Goal: Task Accomplishment & Management: Manage account settings

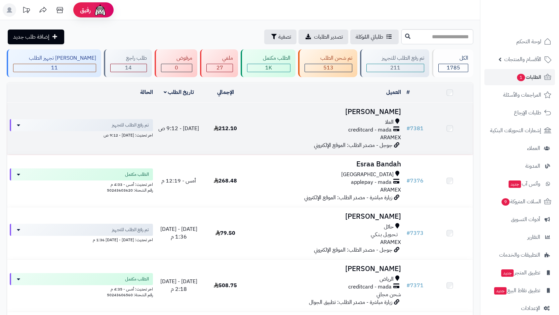
click at [368, 135] on div "العلا creditcard - mada ARAMEX" at bounding box center [326, 130] width 150 height 23
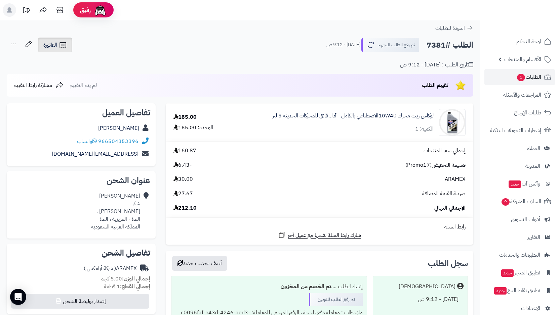
click at [50, 40] on link "الفاتورة" at bounding box center [55, 45] width 34 height 15
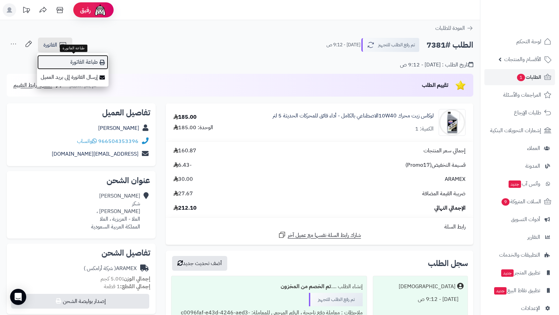
click at [98, 63] on link "طباعة الفاتورة" at bounding box center [73, 62] width 72 height 15
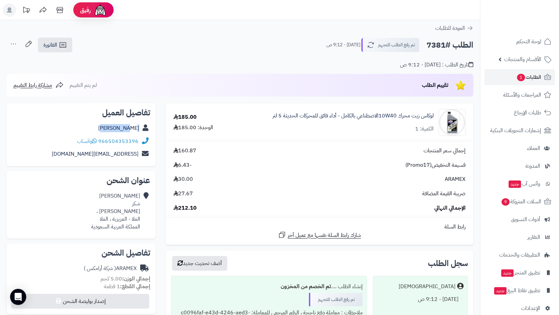
drag, startPoint x: 106, startPoint y: 127, endPoint x: 140, endPoint y: 129, distance: 34.3
click at [140, 129] on div "محمد شكر" at bounding box center [81, 128] width 138 height 13
copy div "محمد شكر"
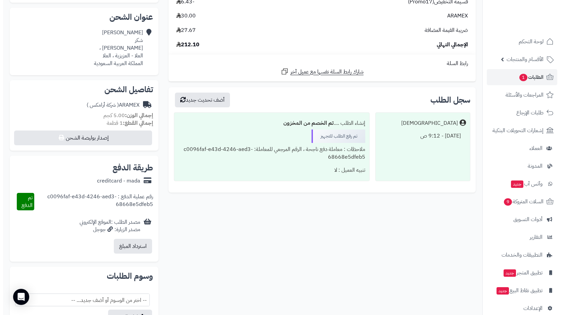
scroll to position [168, 0]
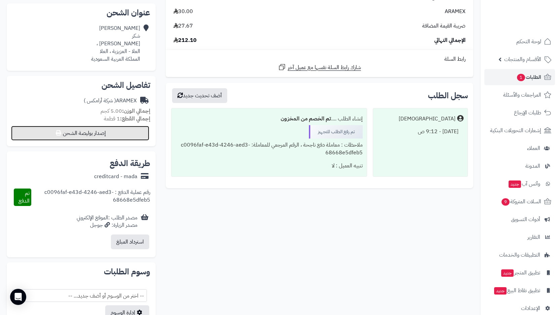
click at [73, 135] on button "إصدار بوليصة الشحن" at bounding box center [80, 133] width 138 height 15
select select "******"
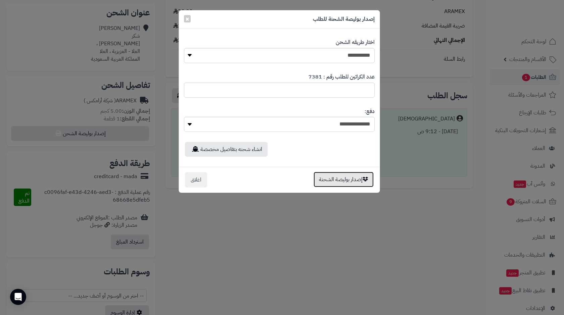
click at [338, 187] on button "إصدار بوليصة الشحنة" at bounding box center [344, 179] width 60 height 15
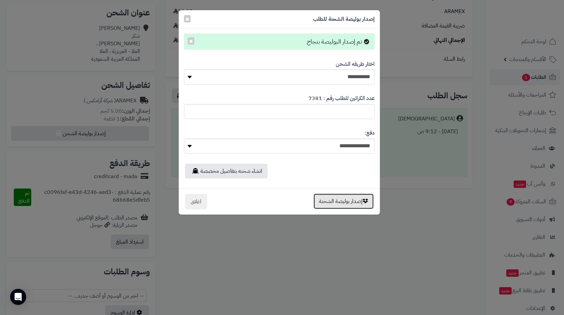
click at [347, 203] on button "إصدار بوليصة الشحنة" at bounding box center [344, 201] width 60 height 15
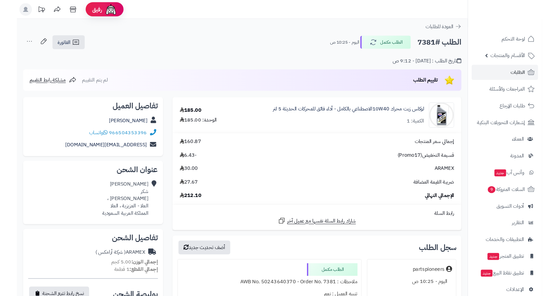
scroll to position [168, 0]
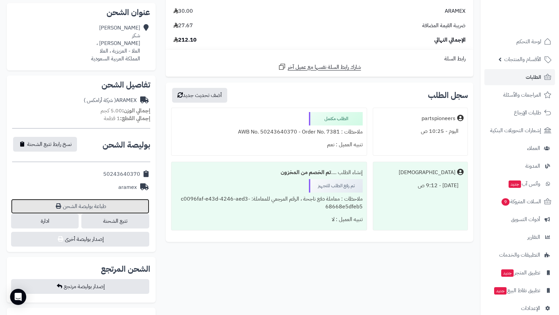
click at [87, 205] on link "طباعة بوليصة الشحن" at bounding box center [80, 206] width 138 height 15
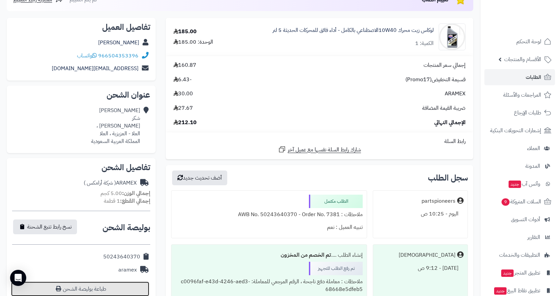
scroll to position [0, 0]
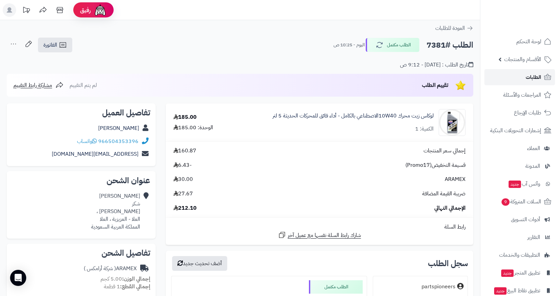
click at [511, 74] on link "الطلبات" at bounding box center [519, 77] width 71 height 16
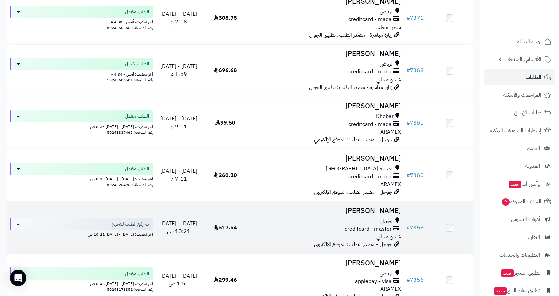
scroll to position [336, 0]
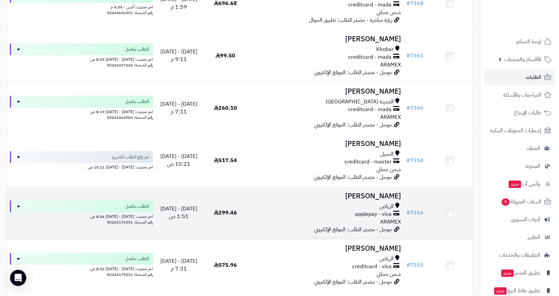
click at [379, 203] on span "الرياض" at bounding box center [386, 207] width 14 height 8
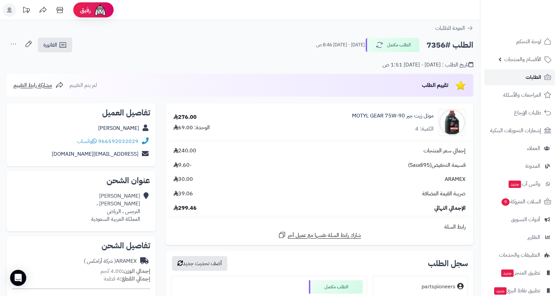
click at [534, 80] on span "الطلبات" at bounding box center [532, 77] width 15 height 9
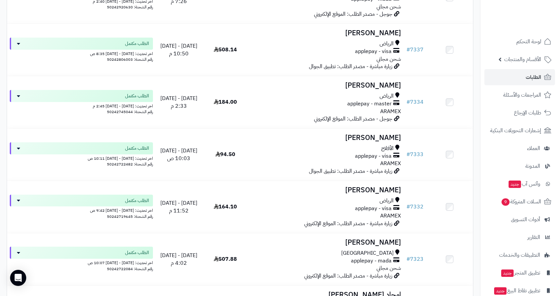
scroll to position [974, 0]
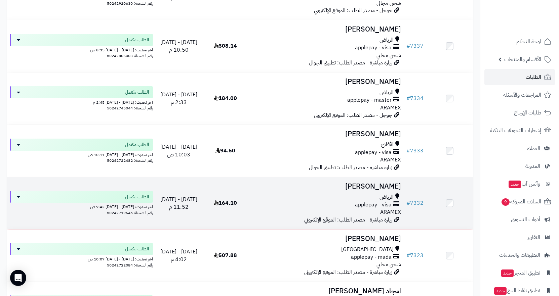
click at [361, 190] on h3 "[PERSON_NAME]" at bounding box center [326, 187] width 150 height 8
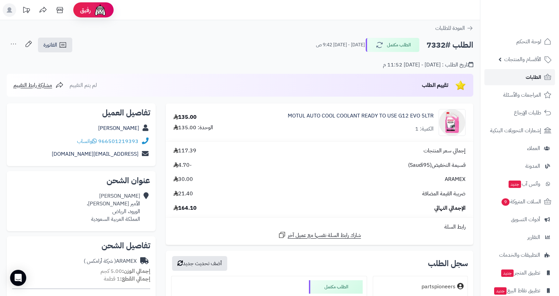
click at [539, 80] on span "الطلبات" at bounding box center [532, 77] width 15 height 9
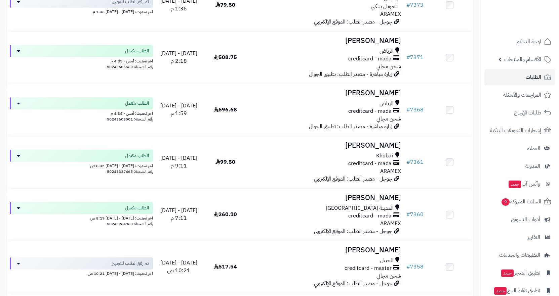
scroll to position [235, 0]
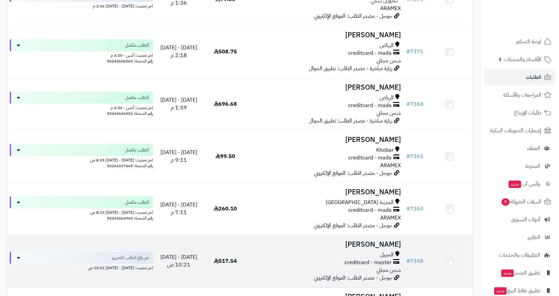
click at [359, 245] on h3 "[PERSON_NAME]" at bounding box center [326, 245] width 150 height 8
